Goal: Task Accomplishment & Management: Manage account settings

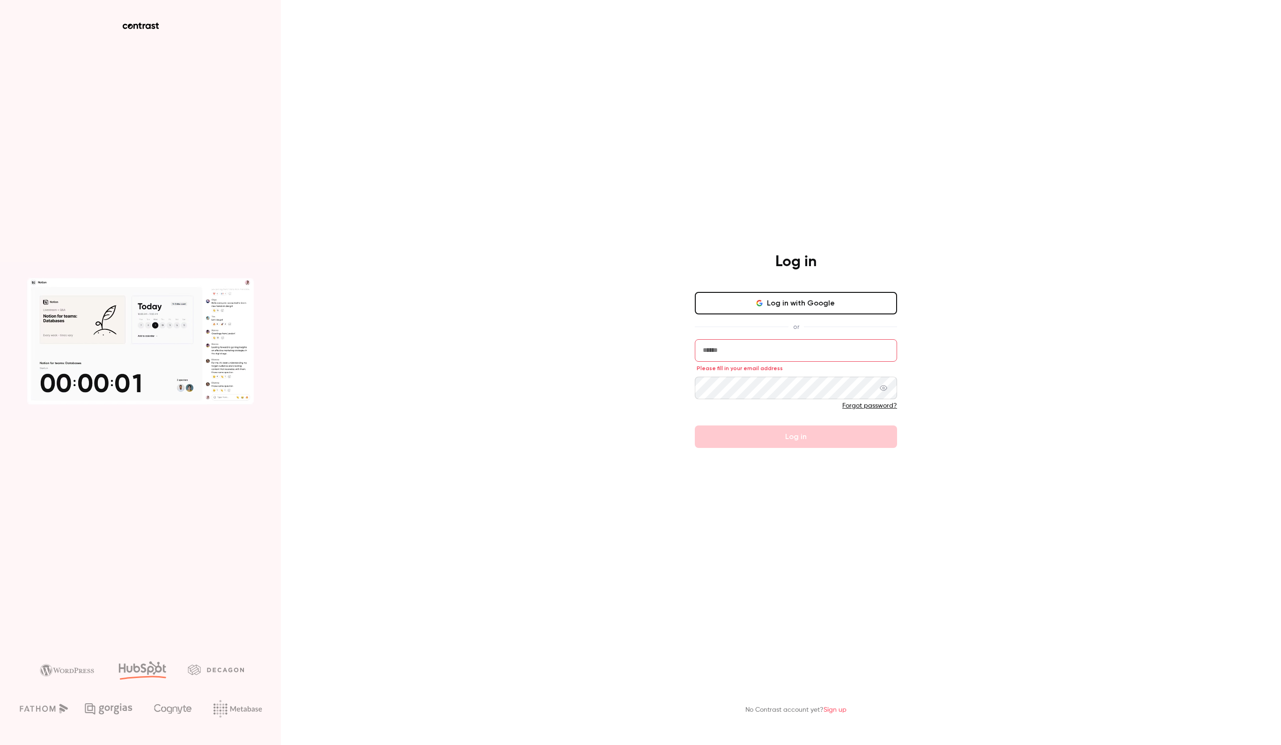
click at [806, 297] on button "Log in with Google" at bounding box center [796, 303] width 202 height 22
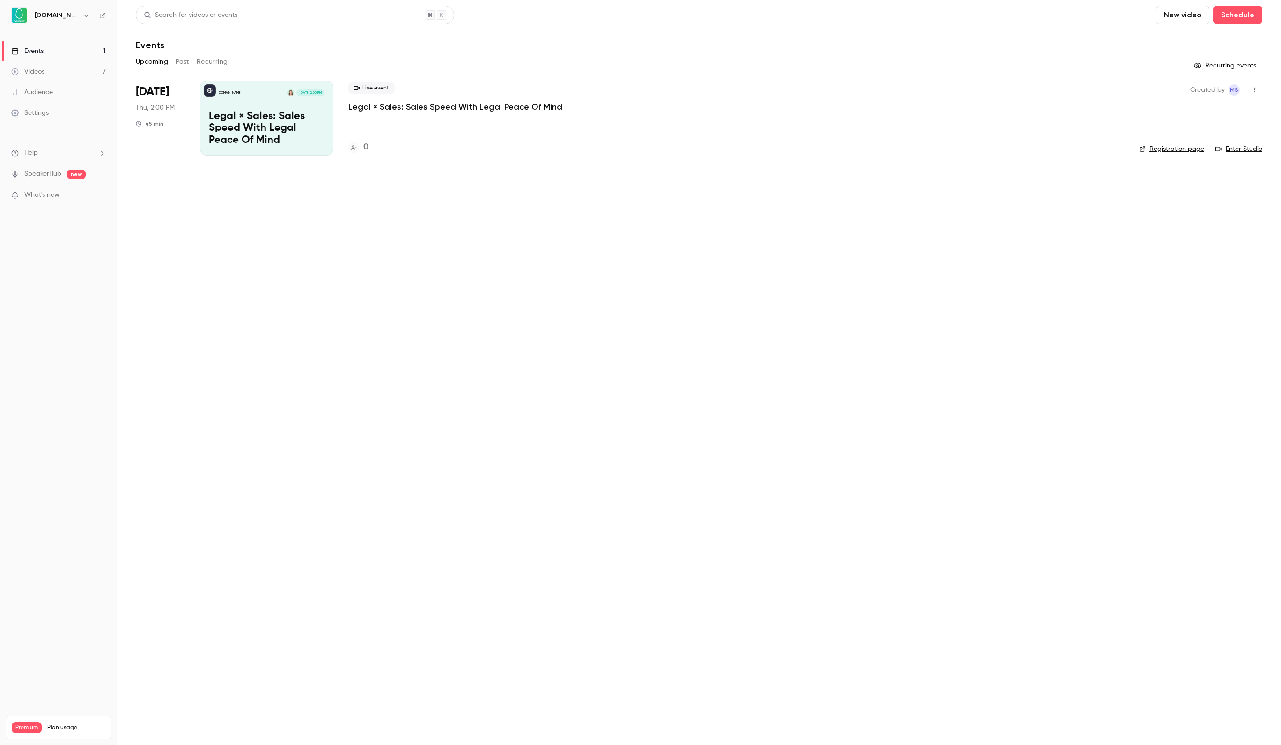
click at [64, 76] on link "Videos 7" at bounding box center [58, 71] width 117 height 21
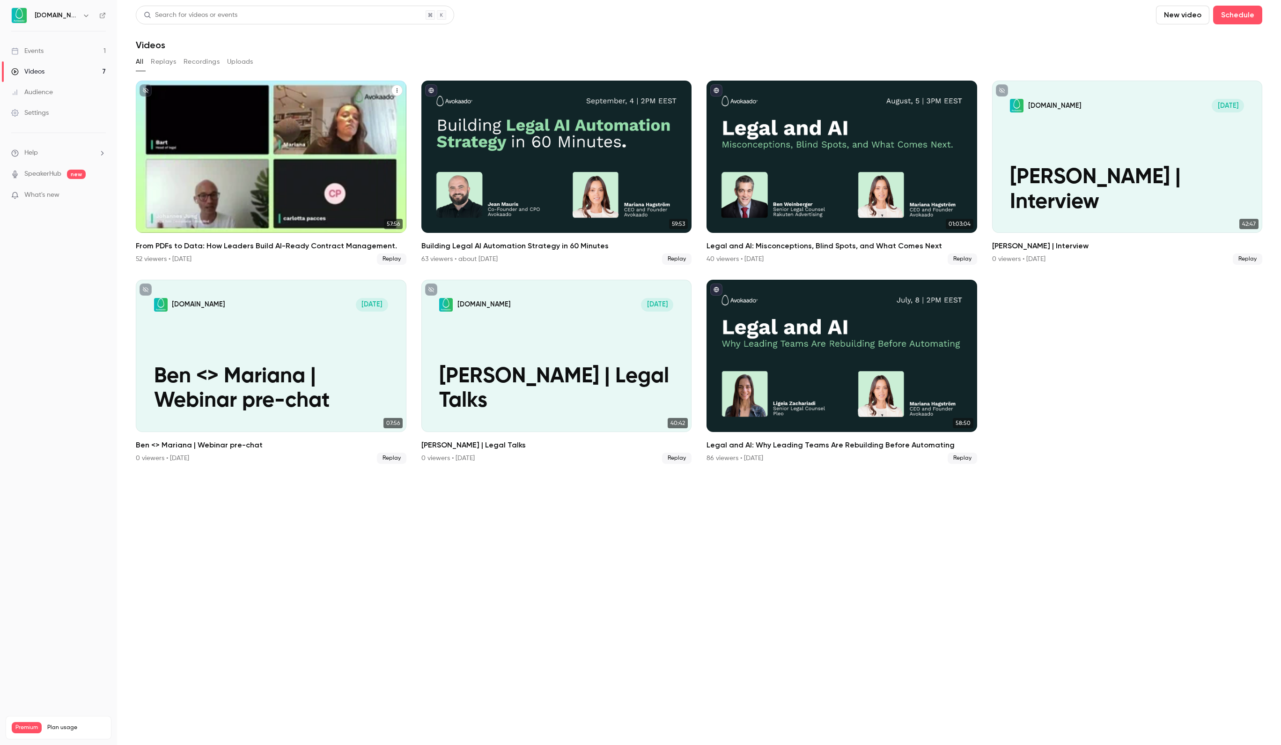
click at [347, 174] on div "From PDFs to Data: How Leaders Build AI-Ready Contract Management." at bounding box center [271, 157] width 271 height 152
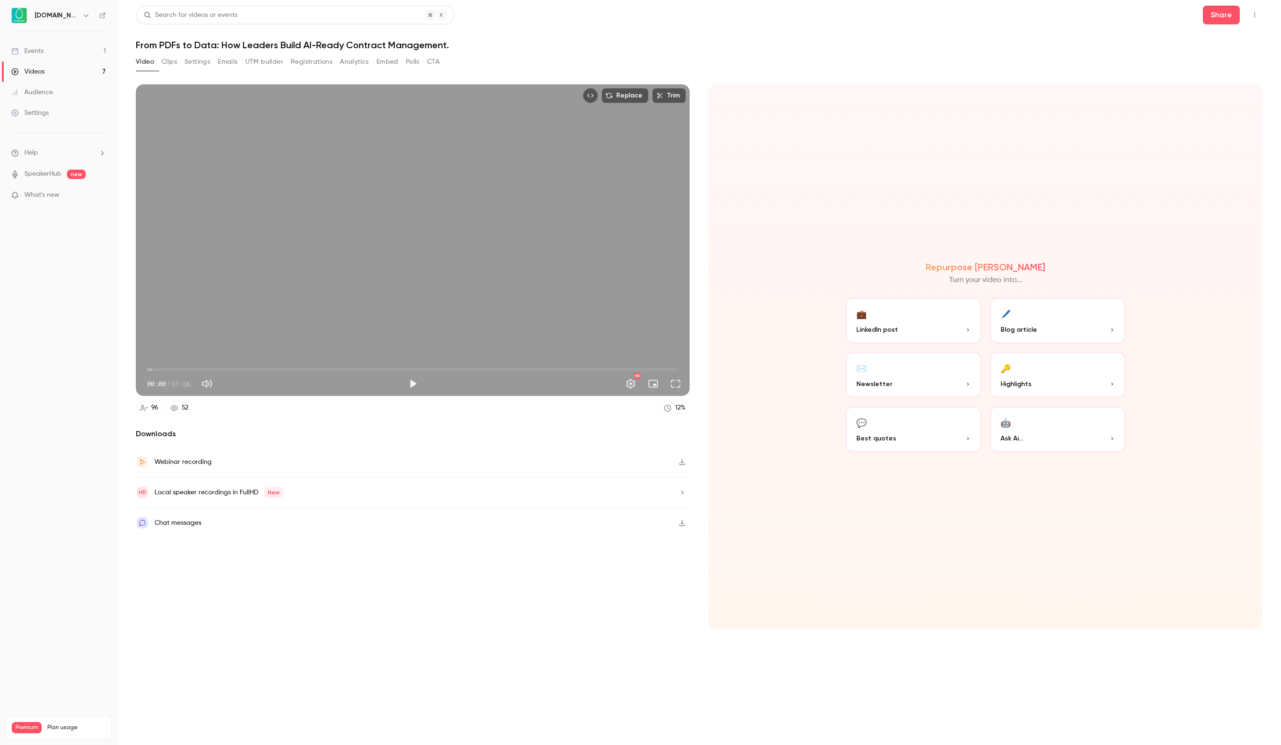
click at [203, 62] on button "Settings" at bounding box center [197, 61] width 26 height 15
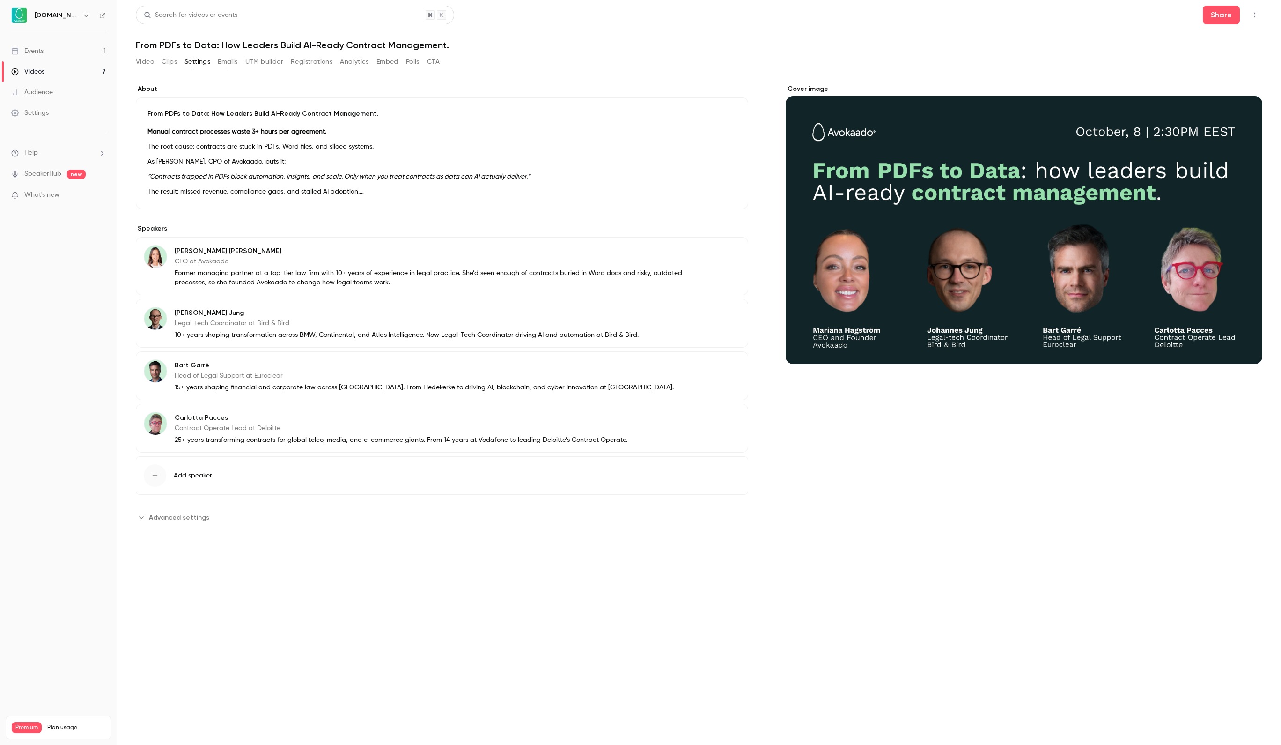
scroll to position [45, 0]
drag, startPoint x: 174, startPoint y: 607, endPoint x: 249, endPoint y: 604, distance: 75.0
click at [249, 444] on div "[PERSON_NAME] Pacces Contract Operate Lead at Deloitte 25+ years transforming c…" at bounding box center [386, 428] width 484 height 33
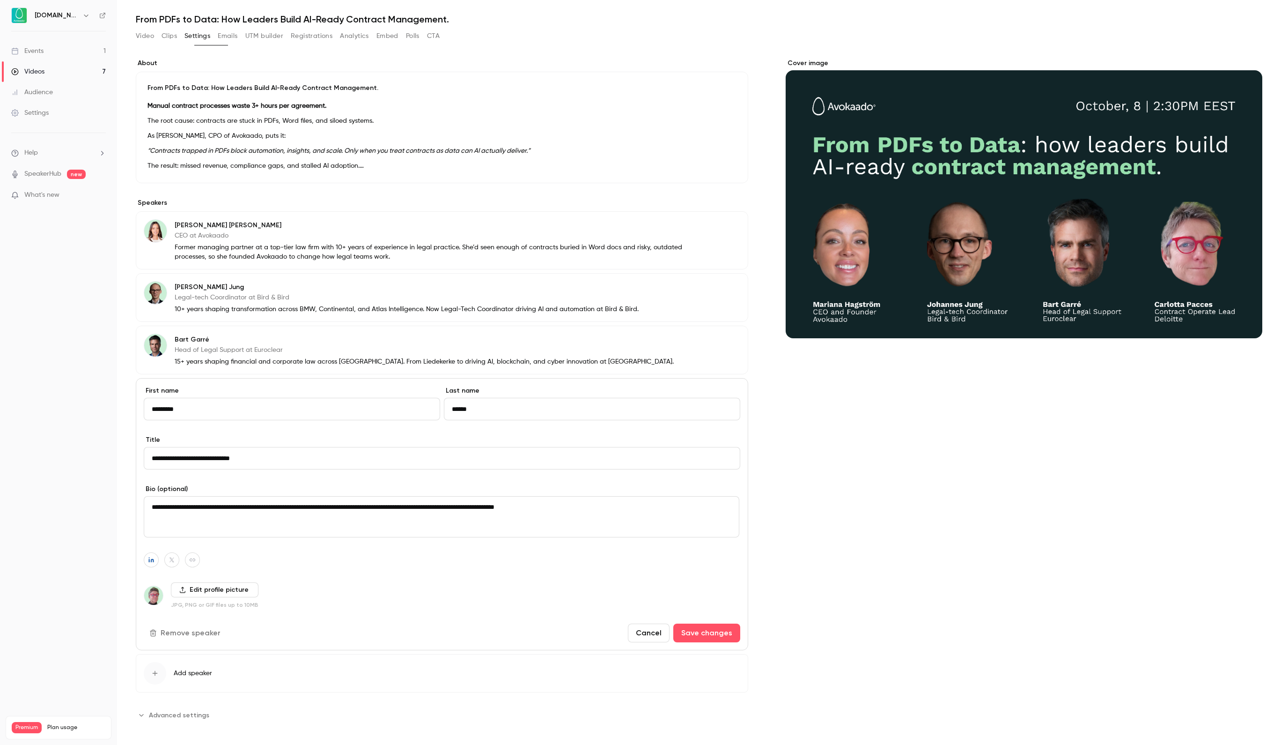
click at [524, 420] on input "******" at bounding box center [592, 409] width 296 height 22
